Goal: Transaction & Acquisition: Purchase product/service

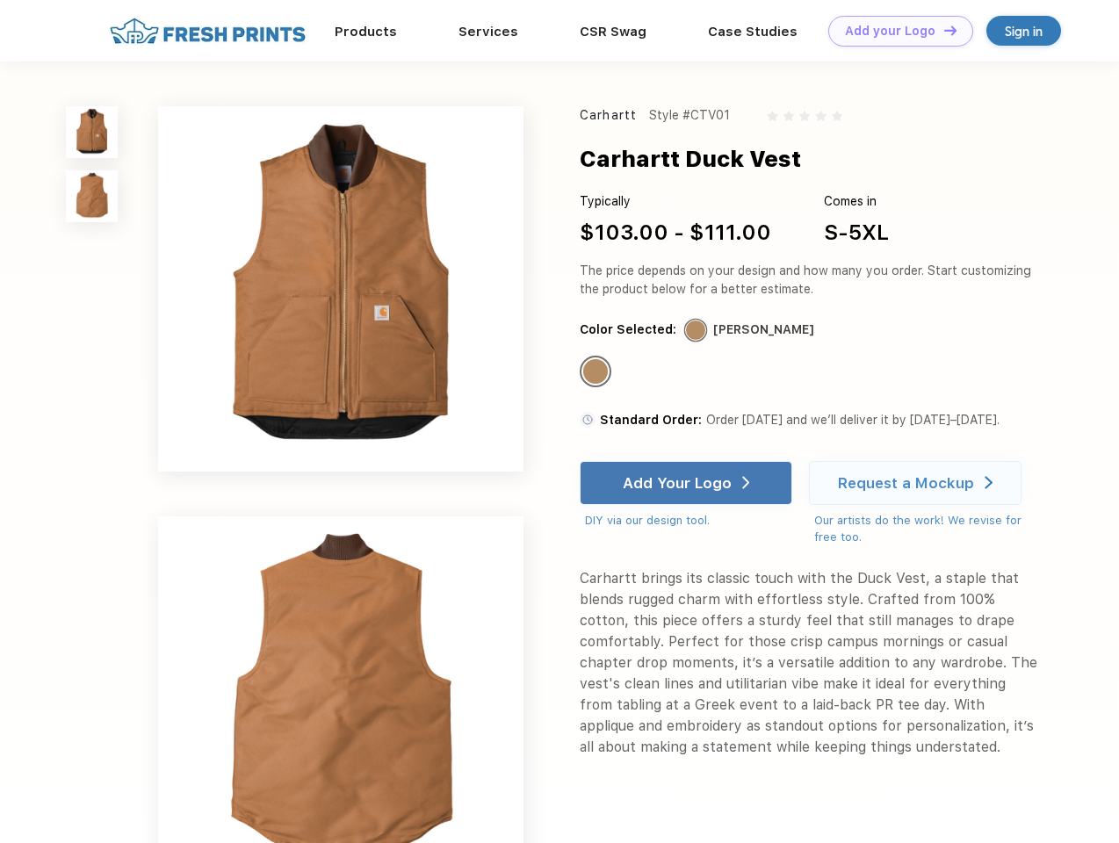
click at [894, 31] on link "Add your Logo Design Tool" at bounding box center [900, 31] width 145 height 31
click at [0, 0] on div "Design Tool" at bounding box center [0, 0] width 0 height 0
click at [942, 30] on link "Add your Logo Design Tool" at bounding box center [900, 31] width 145 height 31
click at [92, 132] on img at bounding box center [92, 132] width 52 height 52
click at [92, 197] on img at bounding box center [92, 196] width 52 height 52
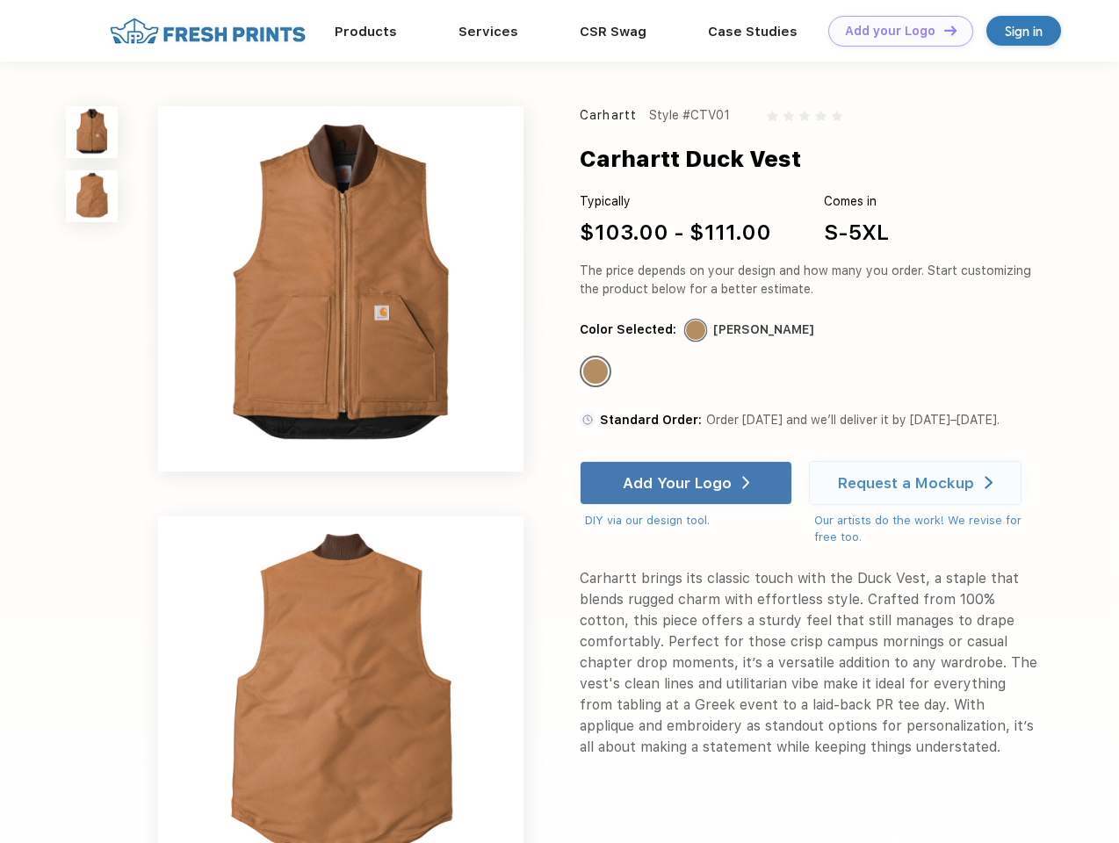
click at [597, 372] on div "Standard Color" at bounding box center [595, 371] width 25 height 25
click at [688, 483] on div "Add Your Logo" at bounding box center [677, 483] width 109 height 18
click at [918, 483] on div "Request a Mockup" at bounding box center [906, 483] width 136 height 18
